Goal: Book appointment/travel/reservation

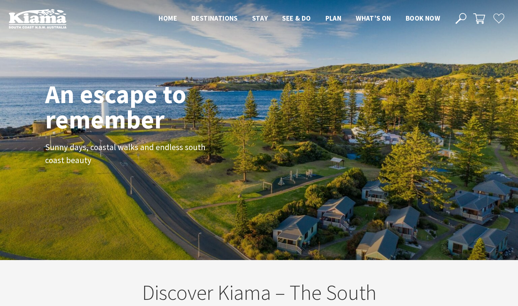
scroll to position [118, 513]
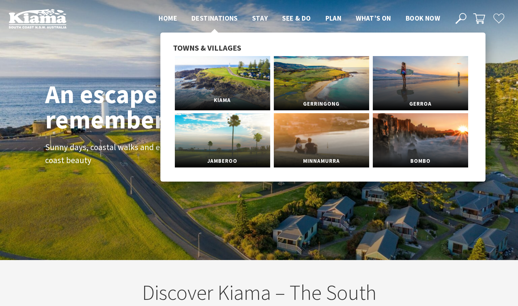
click at [219, 82] on link "Kiama" at bounding box center [222, 83] width 95 height 54
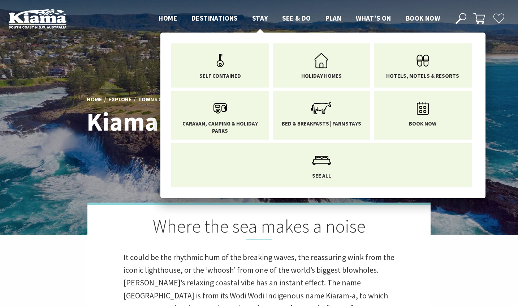
click at [260, 19] on span "Stay" at bounding box center [260, 18] width 16 height 9
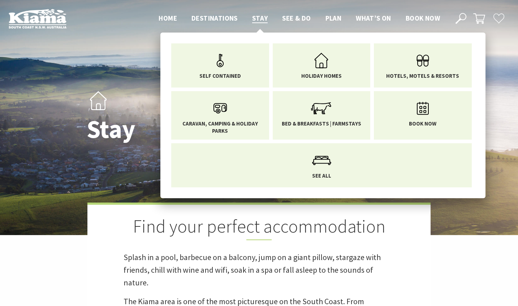
click at [218, 124] on span "Caravan, Camping & Holiday Parks" at bounding box center [220, 127] width 87 height 14
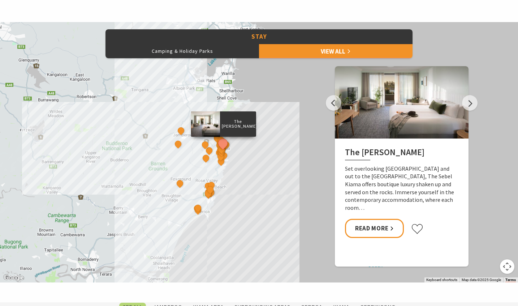
scroll to position [317, 0]
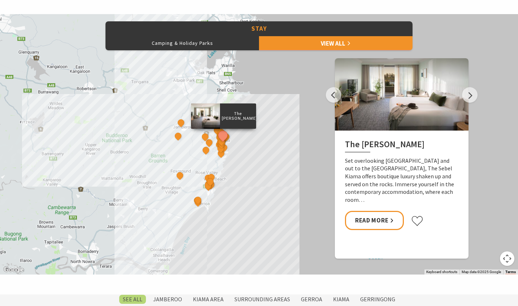
scroll to position [322, 0]
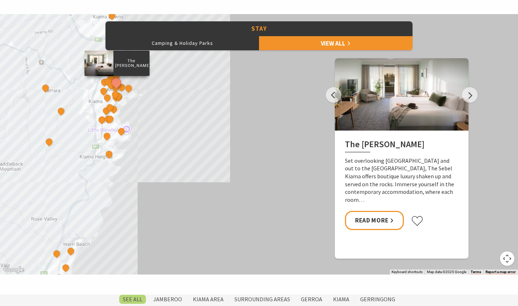
click at [220, 150] on div "The Sebel Kiama Seaside Escape 1 Bellevue Boutique Hotel Kiama Saddleback Grove…" at bounding box center [259, 144] width 518 height 260
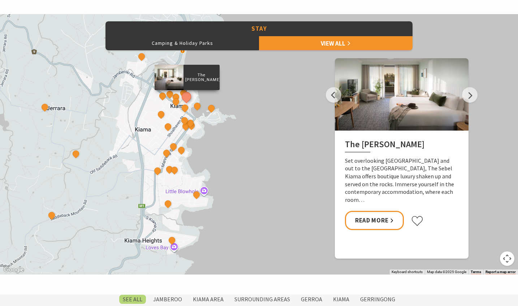
drag, startPoint x: 109, startPoint y: 115, endPoint x: 281, endPoint y: 193, distance: 188.9
click at [281, 193] on div "The Sebel Kiama Seaside Escape 1 Bellevue Boutique Hotel Kiama Saddleback Grove…" at bounding box center [259, 144] width 518 height 260
click at [257, 164] on div "The Sebel Kiama Seaside Escape 1 Bellevue Boutique Hotel Kiama Saddleback Grove…" at bounding box center [259, 144] width 518 height 260
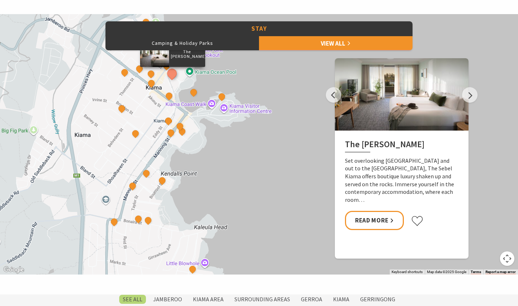
drag, startPoint x: 209, startPoint y: 132, endPoint x: 263, endPoint y: 172, distance: 68.2
click at [263, 172] on div "The Sebel Kiama Seaside Escape 1 Bellevue Boutique Hotel Kiama Saddleback Grove…" at bounding box center [259, 144] width 518 height 260
click at [234, 165] on div "The Sebel Kiama Seaside Escape 1 Bellevue Boutique Hotel Kiama Saddleback Grove…" at bounding box center [259, 144] width 518 height 260
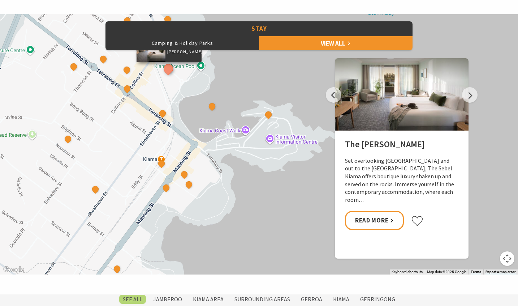
drag, startPoint x: 200, startPoint y: 154, endPoint x: 257, endPoint y: 237, distance: 100.5
click at [257, 237] on div "The Sebel Kiama Seaside Escape 1 Bellevue Boutique Hotel Kiama Saddleback Grove…" at bounding box center [259, 144] width 518 height 260
click at [169, 67] on button "See detail about The Sebel Kiama" at bounding box center [168, 68] width 13 height 13
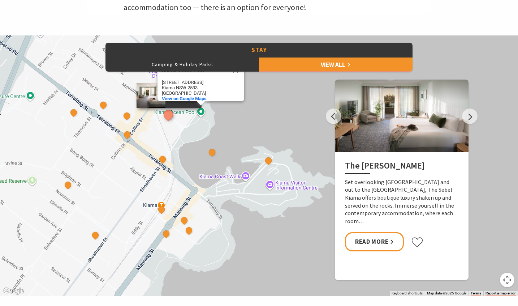
scroll to position [300, 0]
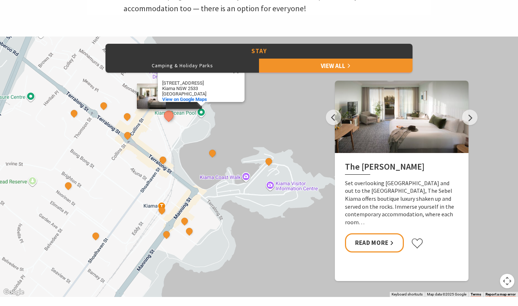
click at [170, 116] on button "See detail about The Sebel Kiama" at bounding box center [168, 115] width 13 height 13
click at [169, 116] on button "See detail about The Sebel Kiama" at bounding box center [168, 115] width 13 height 13
click at [145, 99] on div at bounding box center [151, 95] width 29 height 25
click at [261, 120] on div "The Sebel Kiama Seaside Escape 1 Bellevue Boutique Hotel Kiama Saddleback Grove…" at bounding box center [259, 166] width 518 height 260
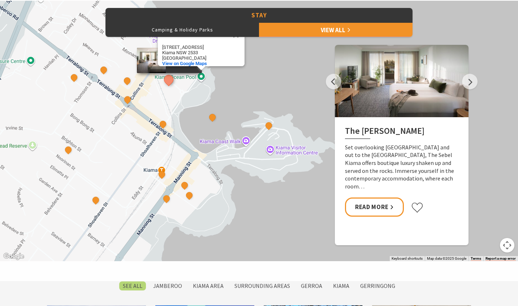
scroll to position [335, 0]
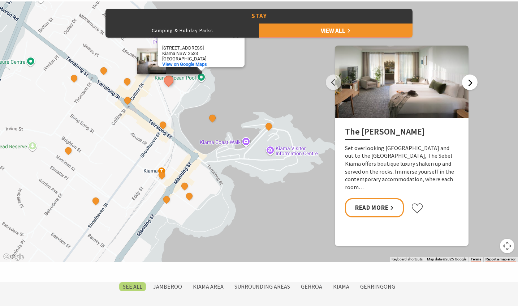
click at [469, 78] on button "Next" at bounding box center [470, 82] width 16 height 16
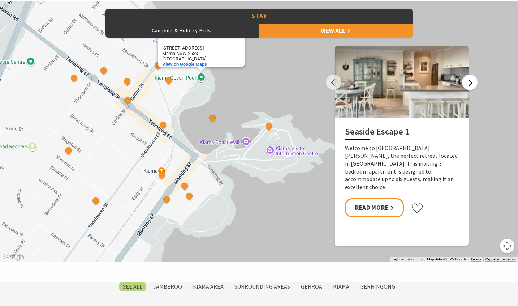
click at [469, 78] on button "Next" at bounding box center [470, 82] width 16 height 16
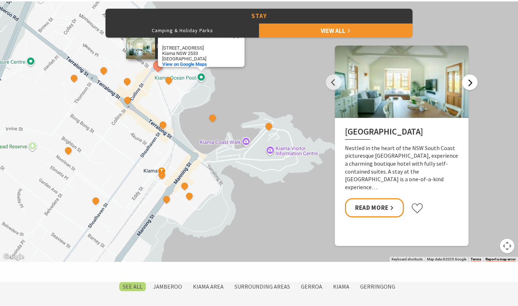
click at [469, 78] on button "Next" at bounding box center [470, 82] width 16 height 16
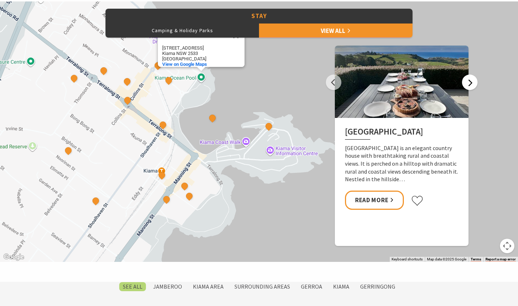
click at [469, 78] on button "Next" at bounding box center [470, 82] width 16 height 16
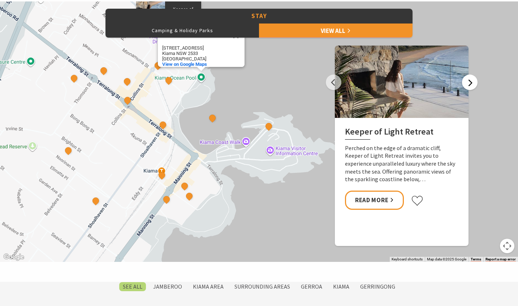
click at [469, 78] on button "Next" at bounding box center [470, 82] width 16 height 16
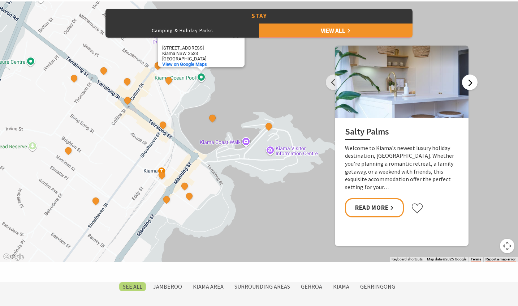
click at [469, 78] on button "Next" at bounding box center [470, 82] width 16 height 16
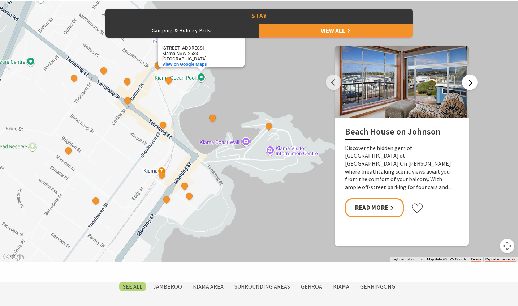
click at [469, 78] on button "Next" at bounding box center [470, 82] width 16 height 16
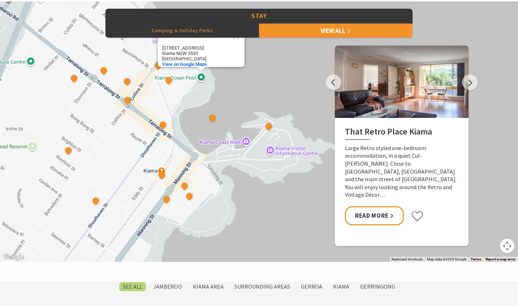
click at [198, 30] on button "Camping & Holiday Parks" at bounding box center [183, 30] width 154 height 14
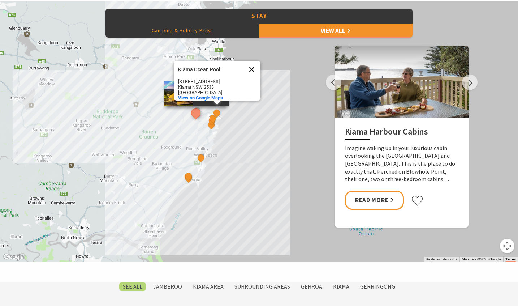
click at [251, 64] on button "Close" at bounding box center [251, 69] width 17 height 17
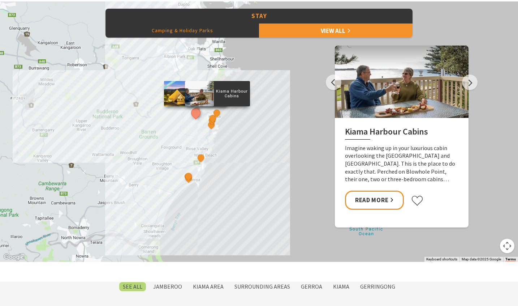
click at [212, 118] on div "Kiama Harbour Cabins" at bounding box center [217, 113] width 11 height 11
click at [197, 113] on button "See detail about Cicada Luxury Camping" at bounding box center [195, 112] width 13 height 13
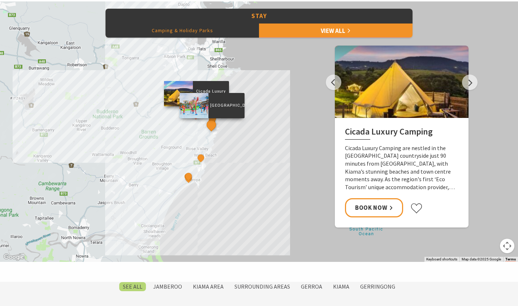
click at [210, 126] on button "See detail about BIG4 Easts Beach Holiday Park" at bounding box center [211, 124] width 13 height 13
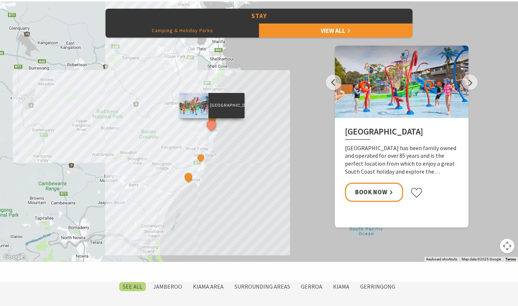
click at [246, 127] on div "Cicada Luxury Camping Surf Camp BIG4 Easts Beach Holiday Park Kendalls Beach Ho…" at bounding box center [259, 131] width 518 height 260
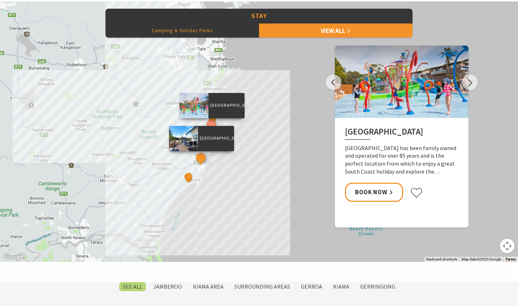
click at [203, 157] on button "See detail about Werri Beach Holiday Park" at bounding box center [200, 157] width 13 height 13
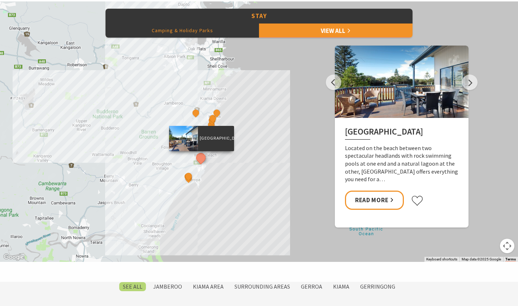
click at [280, 124] on div "Cicada Luxury Camping Surf Camp BIG4 Easts Beach Holiday Park Kendalls Beach Ho…" at bounding box center [259, 131] width 518 height 260
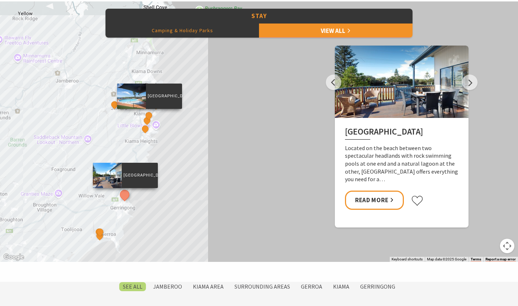
click at [147, 120] on div "[GEOGRAPHIC_DATA]" at bounding box center [149, 116] width 11 height 11
click at [150, 115] on button "See detail about Surf Beach Holiday Park" at bounding box center [148, 115] width 13 height 13
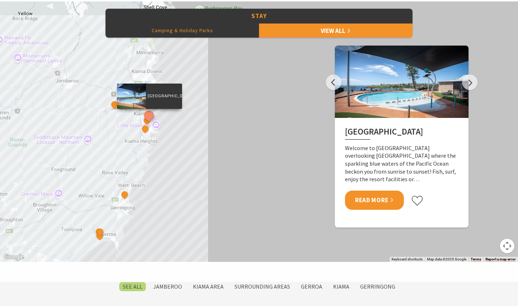
click at [372, 196] on link "Read More" at bounding box center [374, 199] width 59 height 19
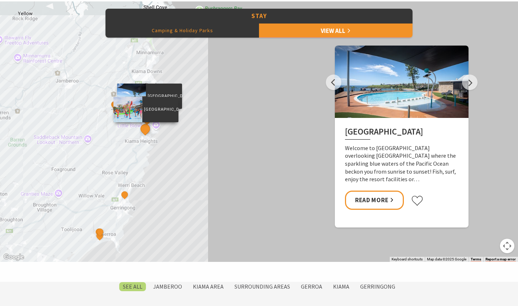
click at [145, 129] on button "See detail about BIG4 Easts Beach Holiday Park" at bounding box center [145, 128] width 13 height 13
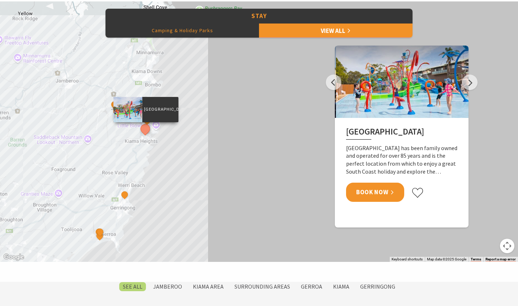
click at [375, 188] on link "Book Now" at bounding box center [375, 191] width 58 height 19
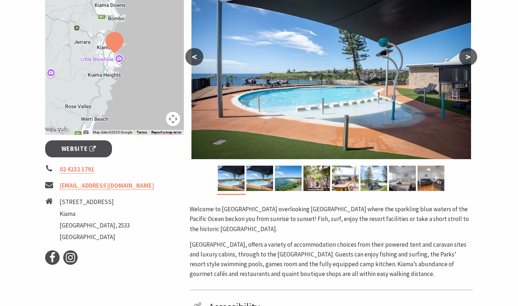
scroll to position [161, 0]
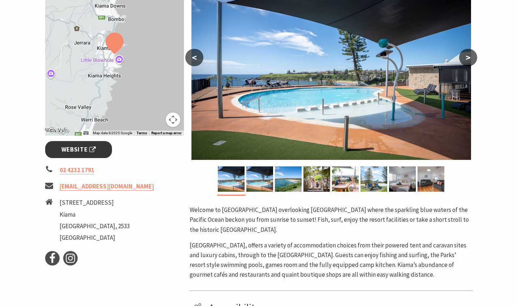
click at [69, 148] on span "Website" at bounding box center [78, 150] width 35 height 10
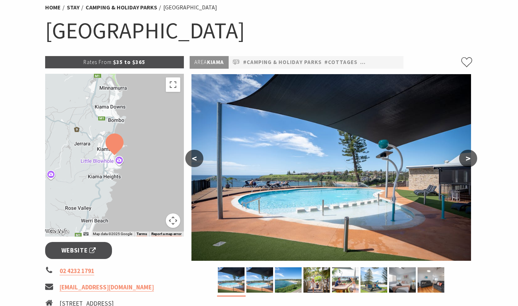
scroll to position [60, 0]
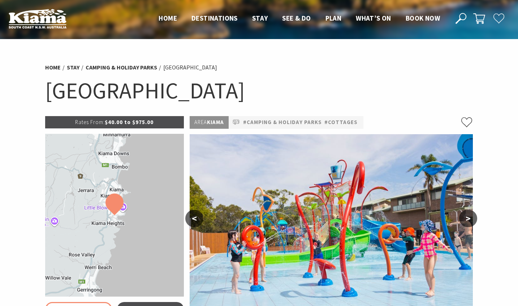
select select "3"
select select "2"
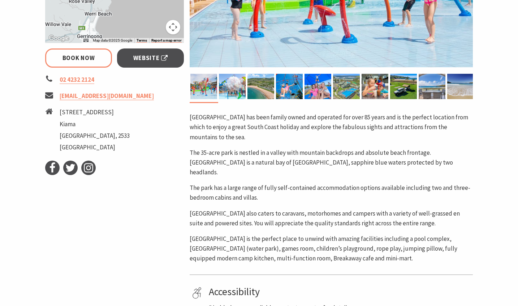
scroll to position [254, 0]
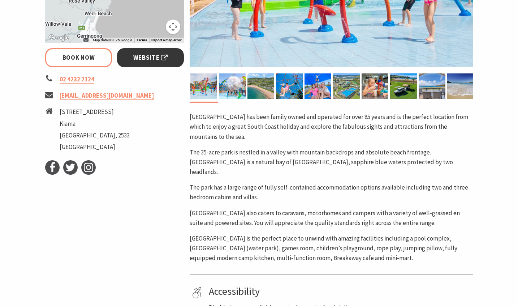
click at [155, 56] on span "Website" at bounding box center [150, 58] width 35 height 10
select select "3"
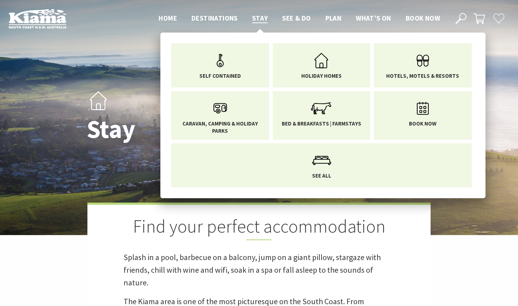
click at [256, 20] on span "Stay" at bounding box center [260, 18] width 16 height 9
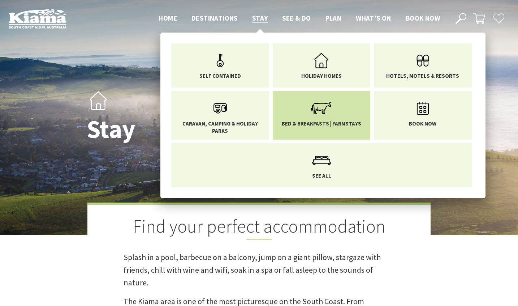
click at [303, 118] on link "Bed & Breakfasts | Farmstays" at bounding box center [321, 111] width 87 height 30
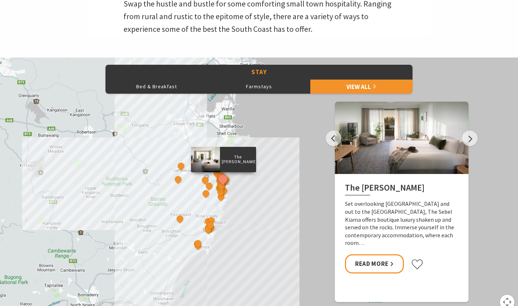
scroll to position [254, 0]
click at [259, 87] on button "Farmstays" at bounding box center [259, 86] width 102 height 14
